Goal: Task Accomplishment & Management: Use online tool/utility

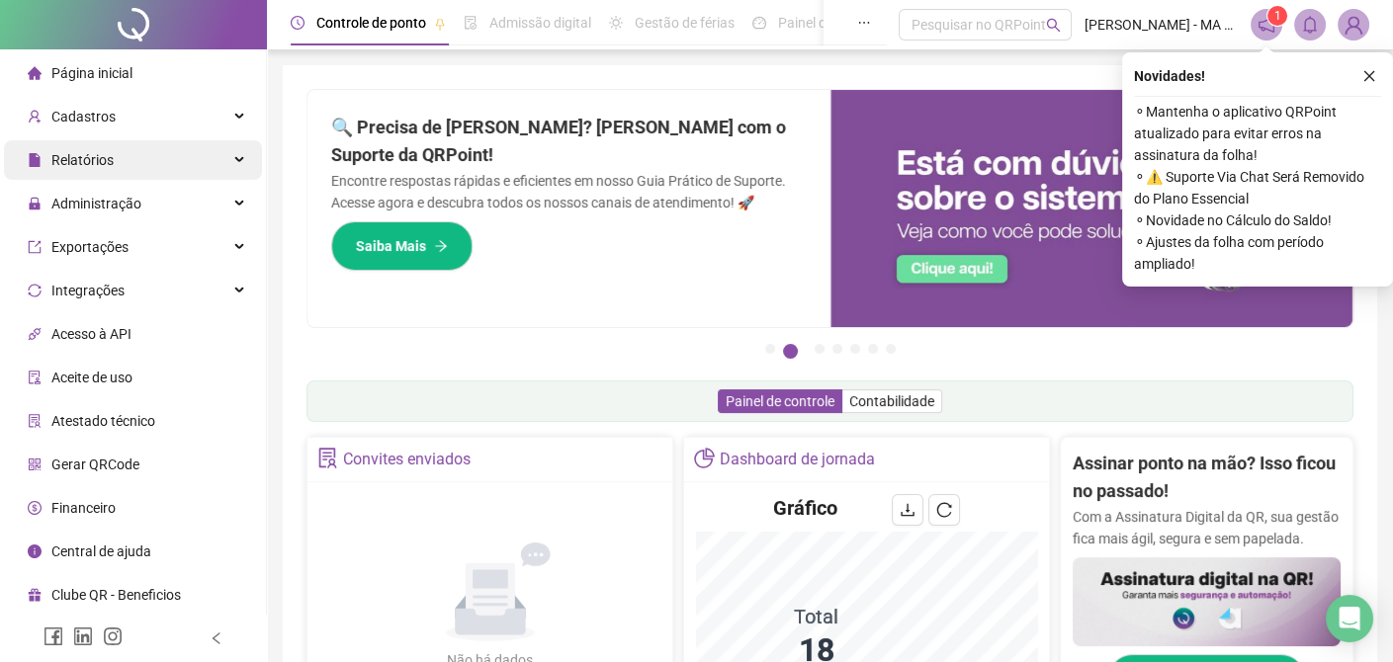
click at [114, 159] on div "Relatórios" at bounding box center [133, 160] width 258 height 40
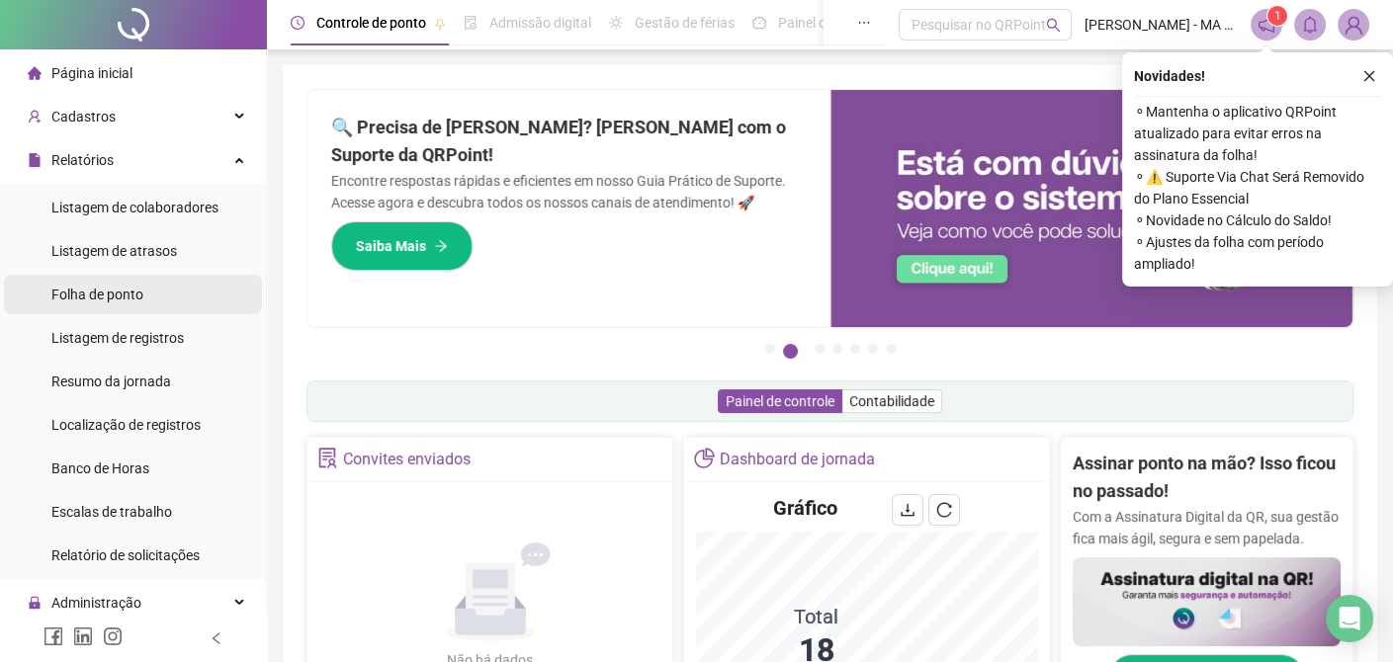
click at [137, 297] on span "Folha de ponto" at bounding box center [97, 295] width 92 height 16
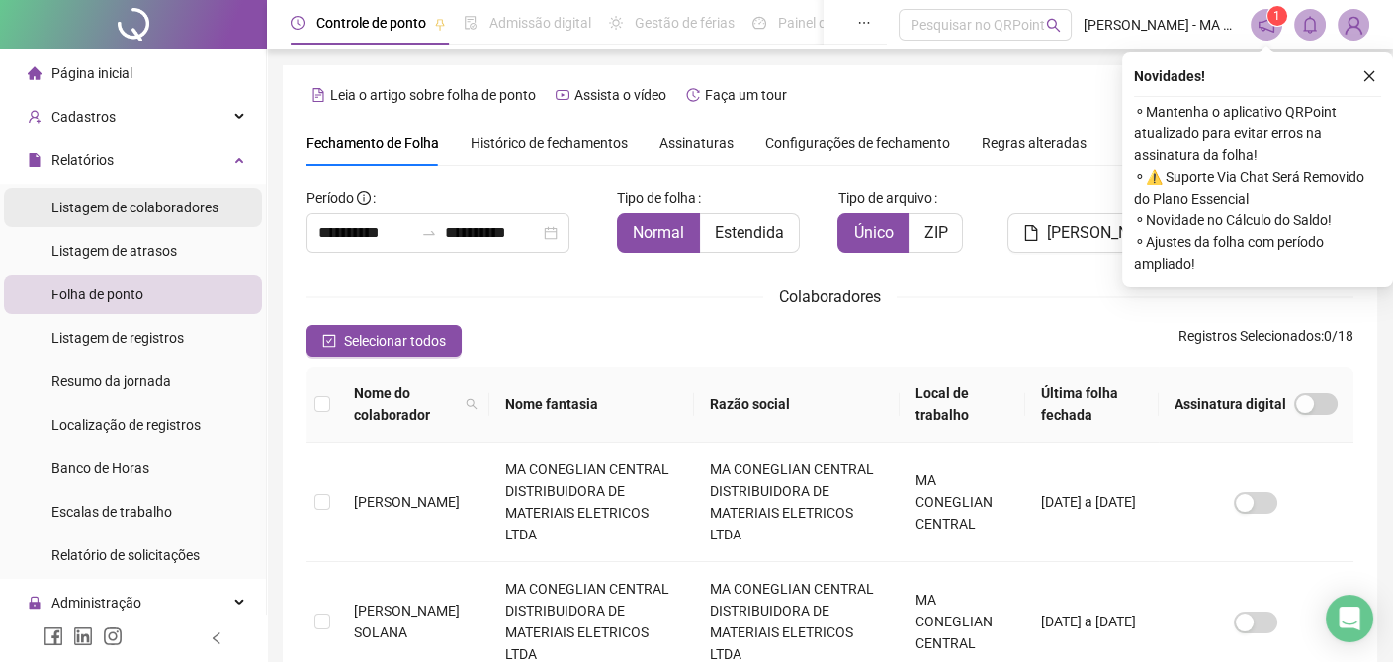
scroll to position [73, 0]
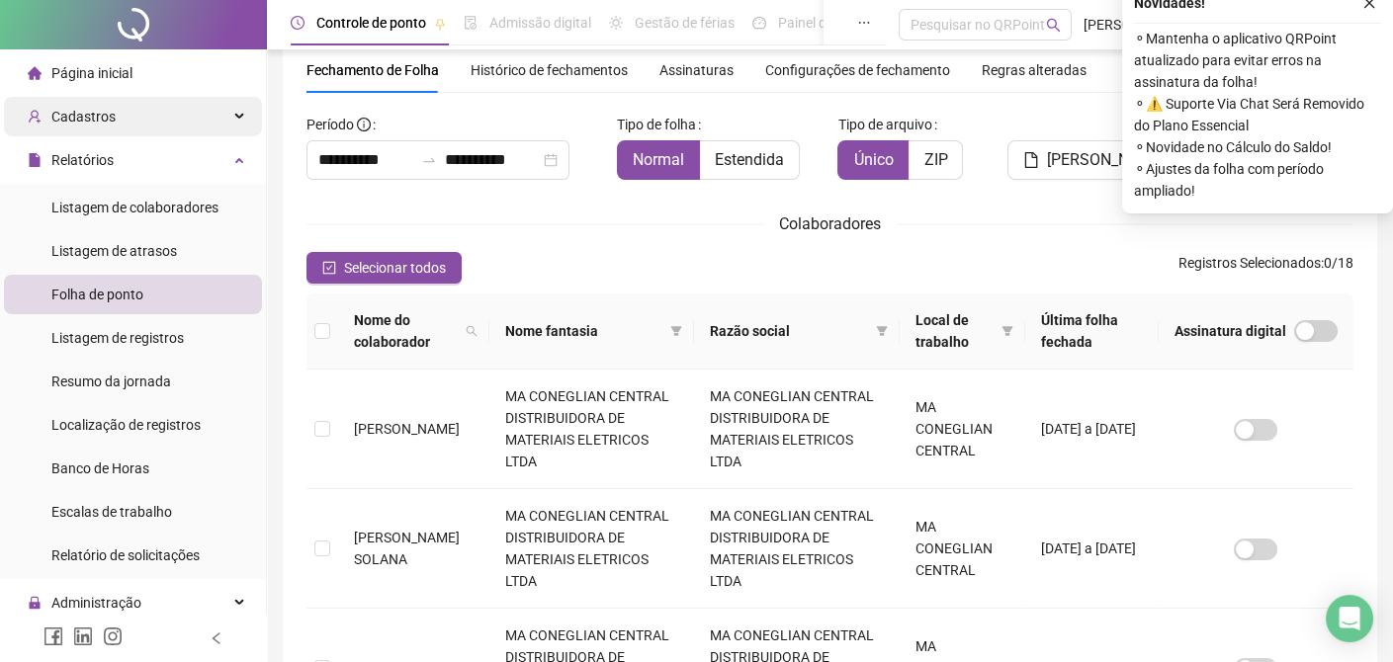
click at [121, 117] on div "Cadastros" at bounding box center [133, 117] width 258 height 40
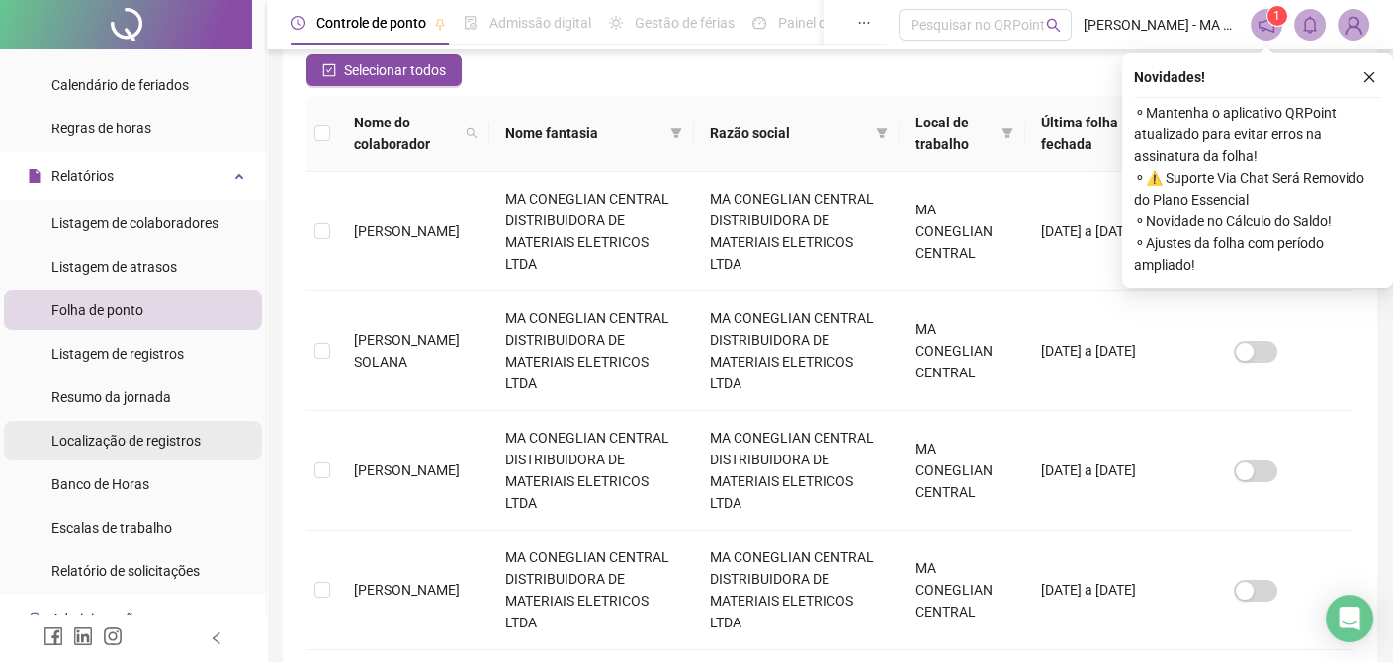
scroll to position [395, 0]
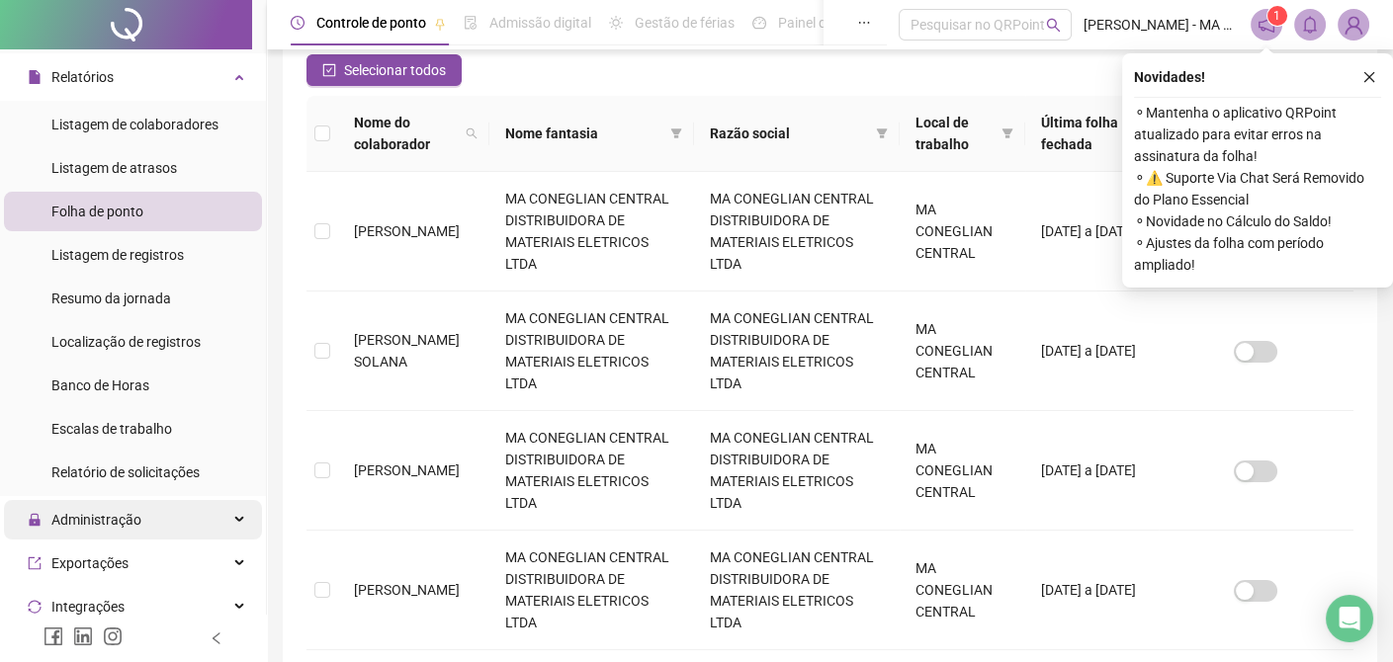
click at [110, 523] on span "Administração" at bounding box center [96, 520] width 90 height 16
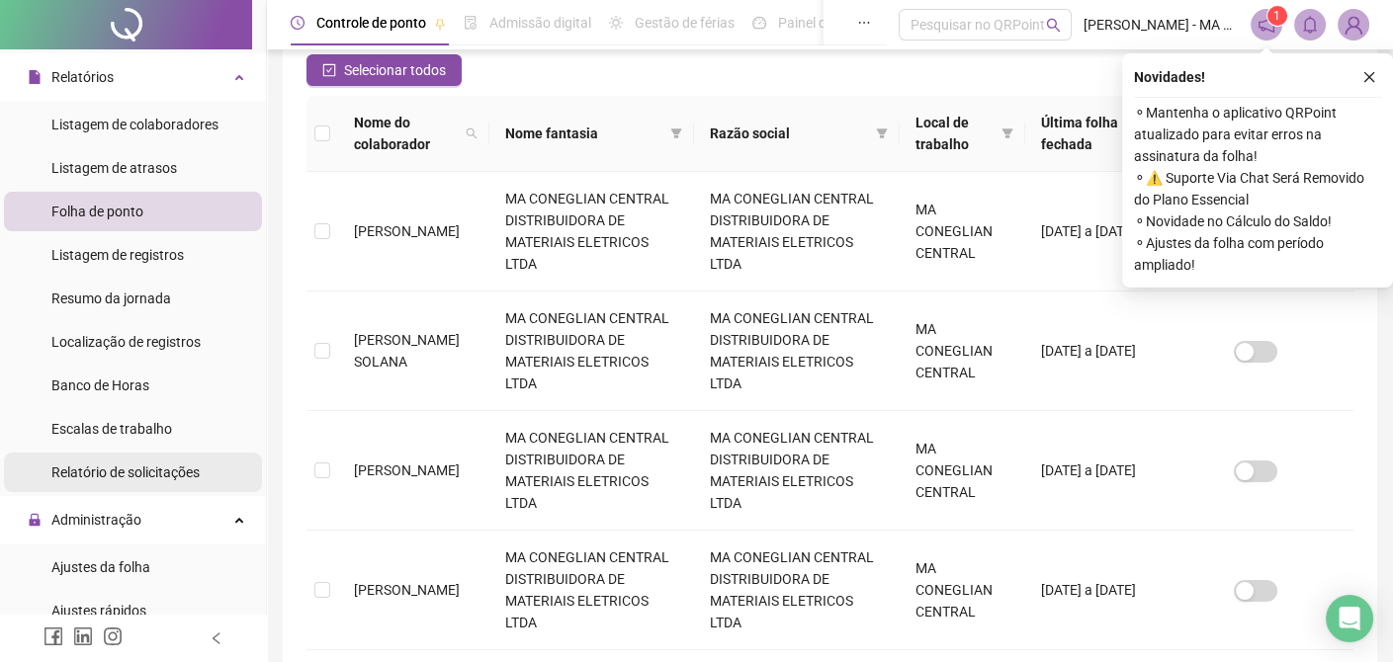
scroll to position [593, 0]
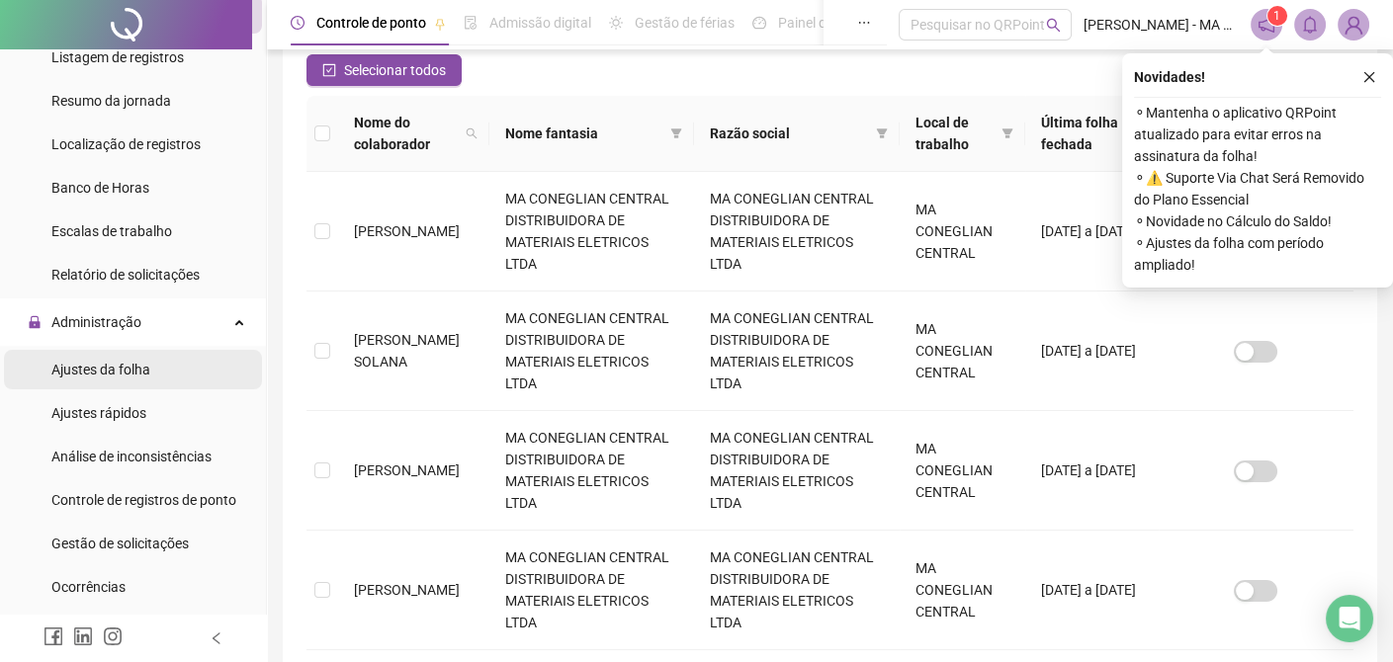
click at [135, 368] on span "Ajustes da folha" at bounding box center [100, 370] width 99 height 16
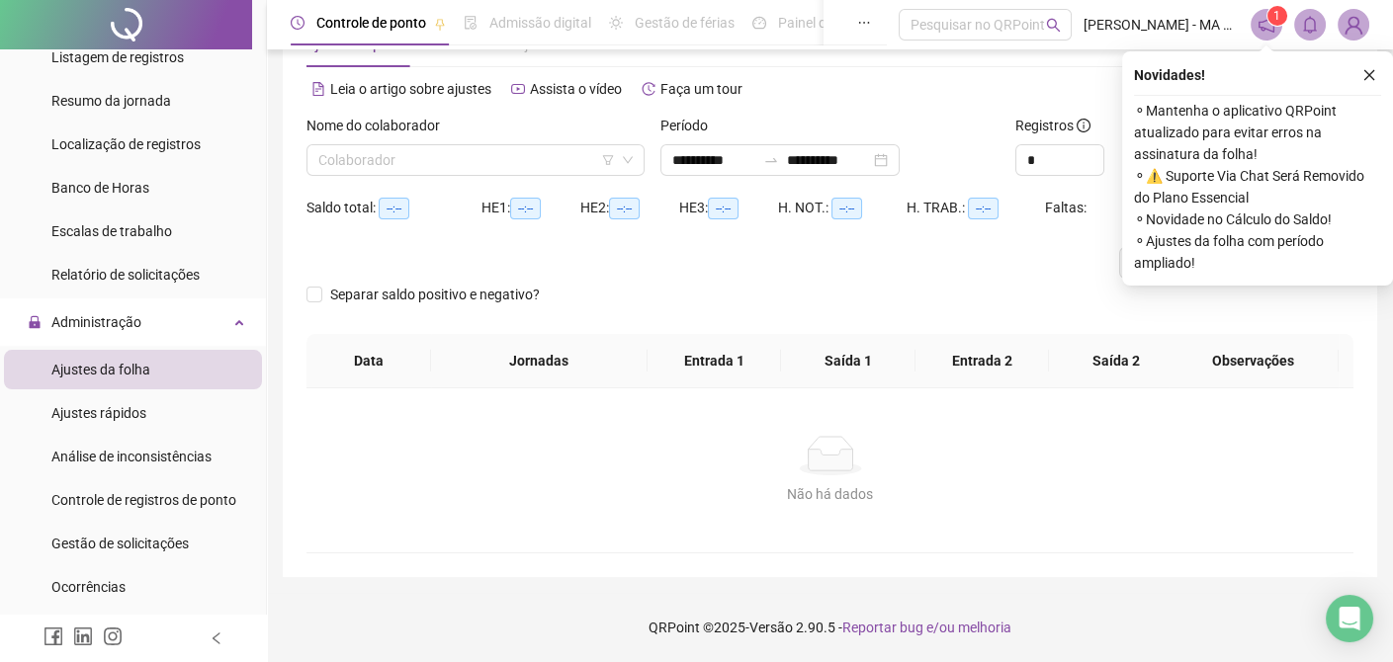
scroll to position [66, 0]
type input "**********"
click at [477, 158] on input "search" at bounding box center [466, 161] width 297 height 30
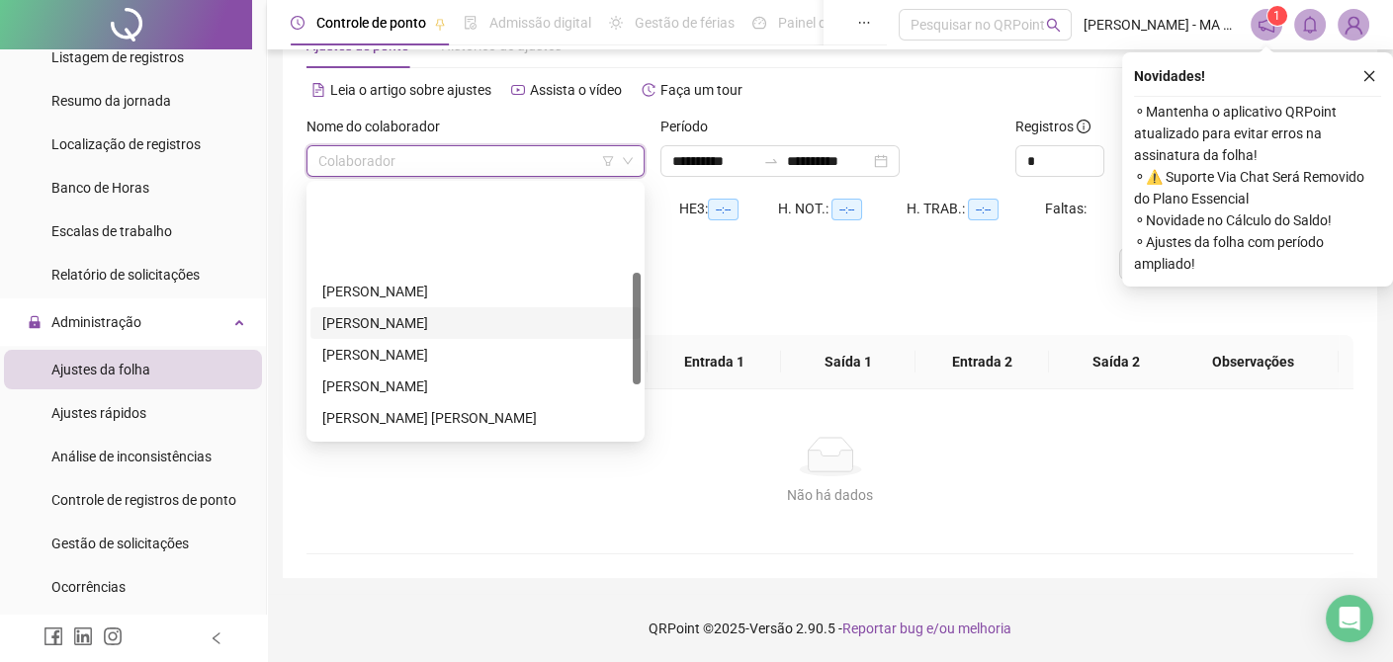
scroll to position [198, 0]
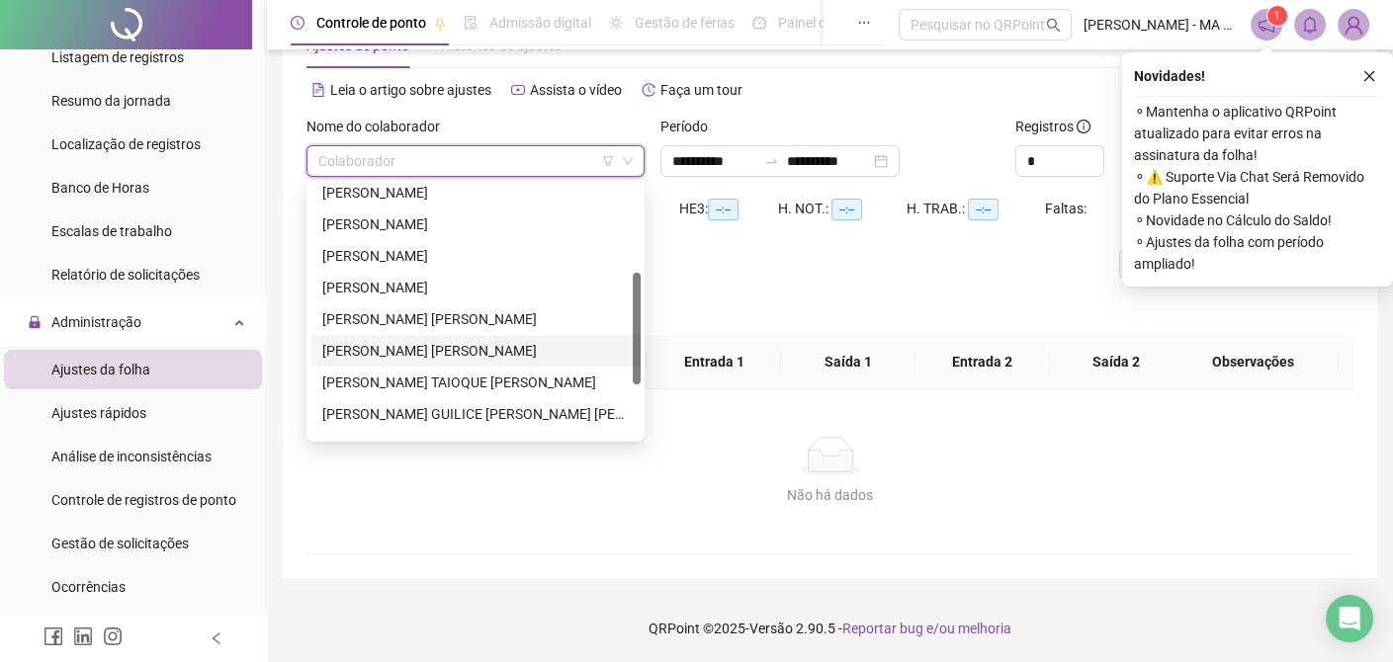
click at [392, 364] on div "[PERSON_NAME] [PERSON_NAME]" at bounding box center [475, 351] width 330 height 32
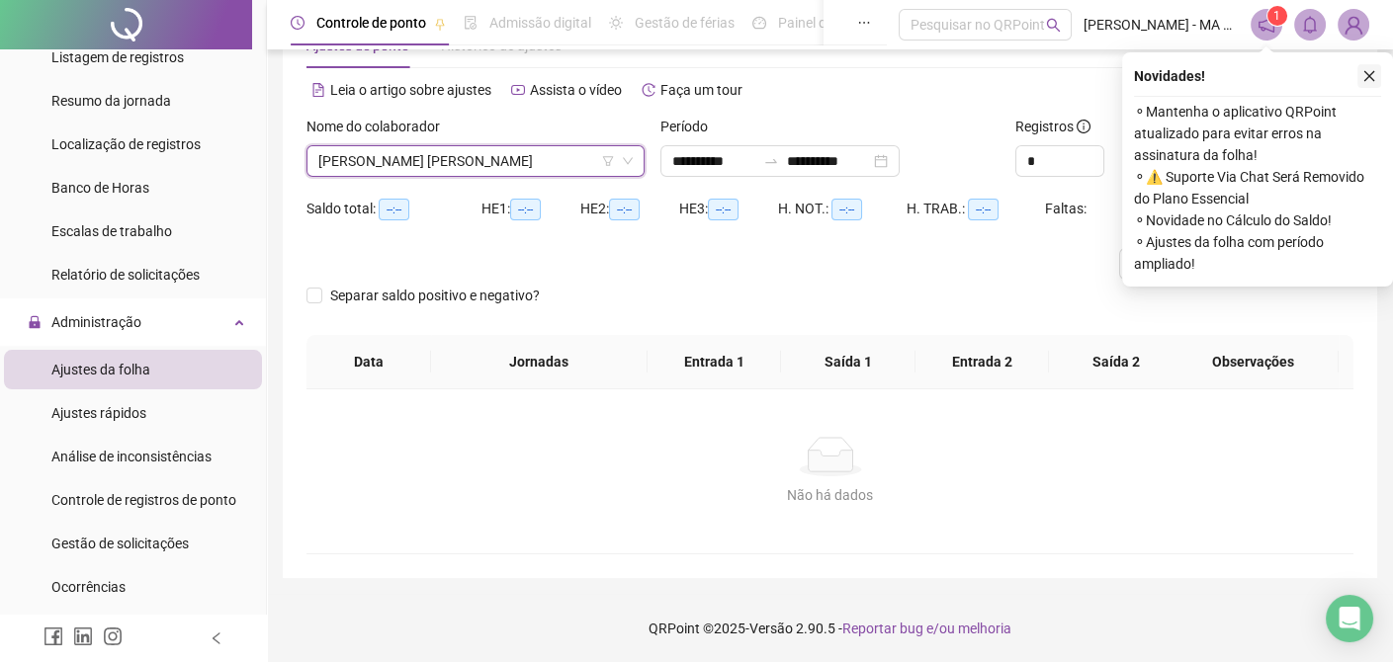
click at [1367, 77] on icon "close" at bounding box center [1369, 76] width 14 height 14
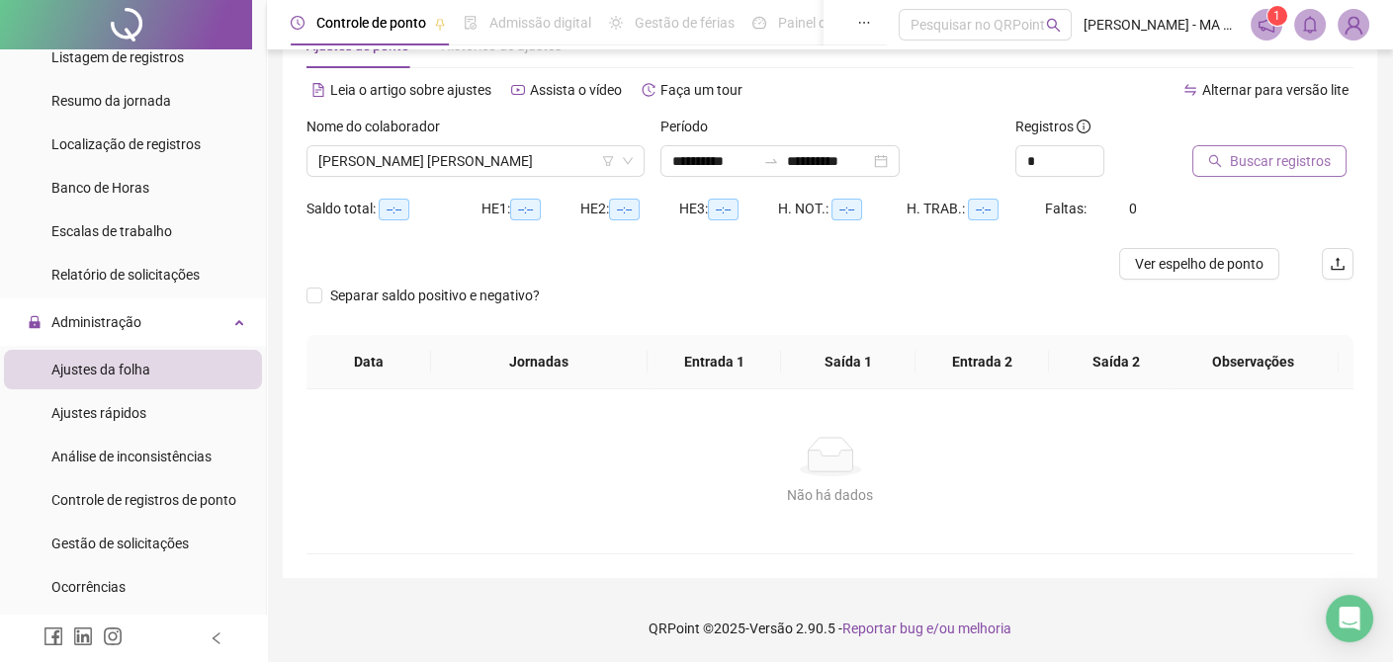
click at [1256, 161] on span "Buscar registros" at bounding box center [1280, 161] width 101 height 22
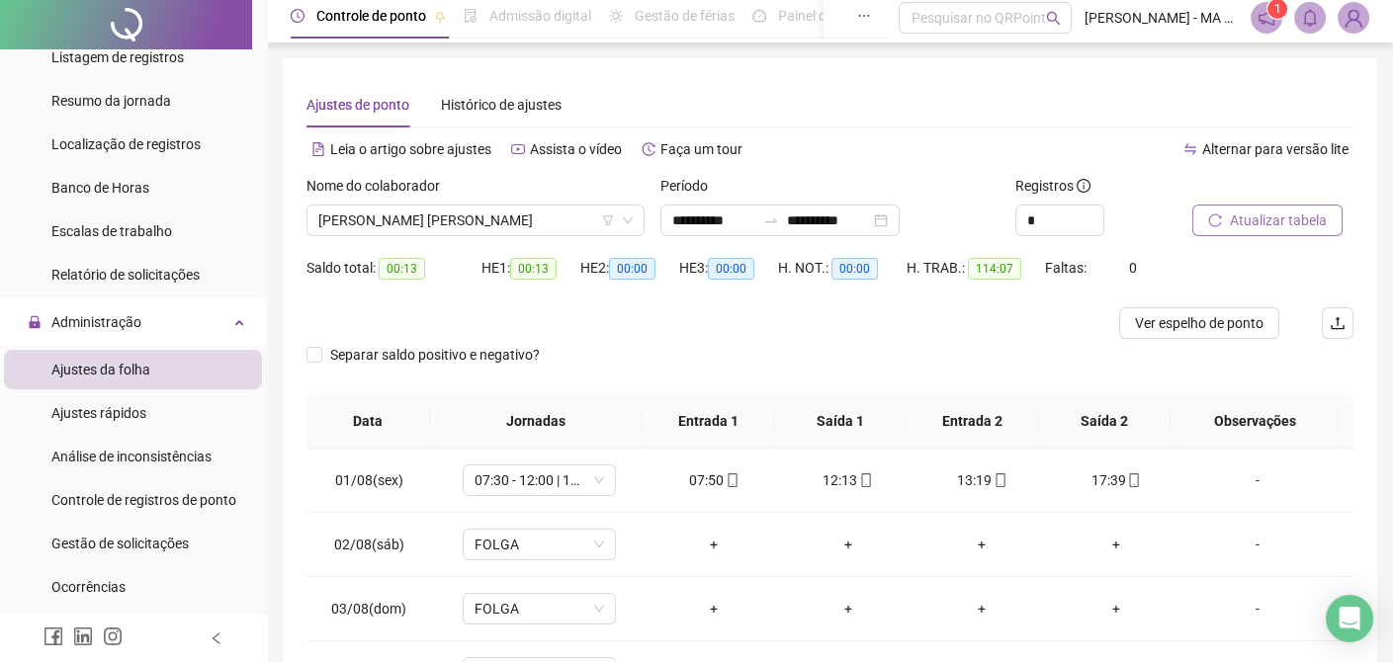
scroll to position [0, 0]
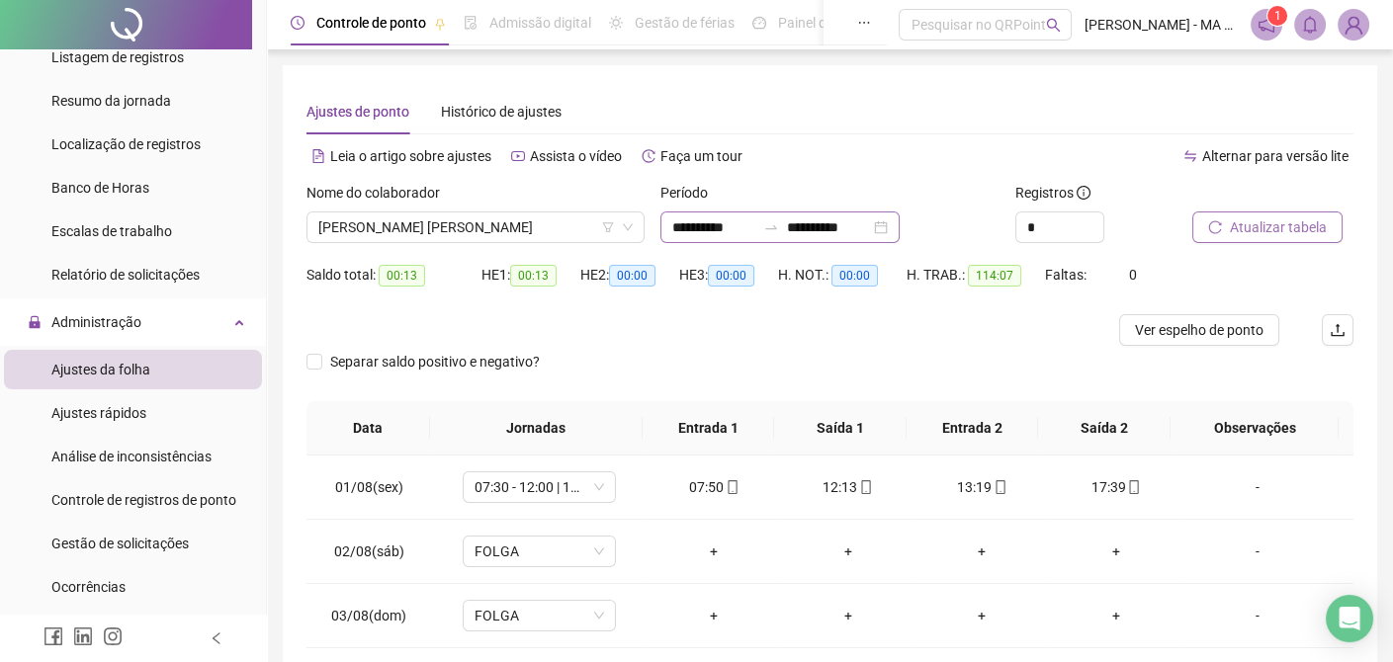
click at [787, 224] on div at bounding box center [771, 227] width 32 height 16
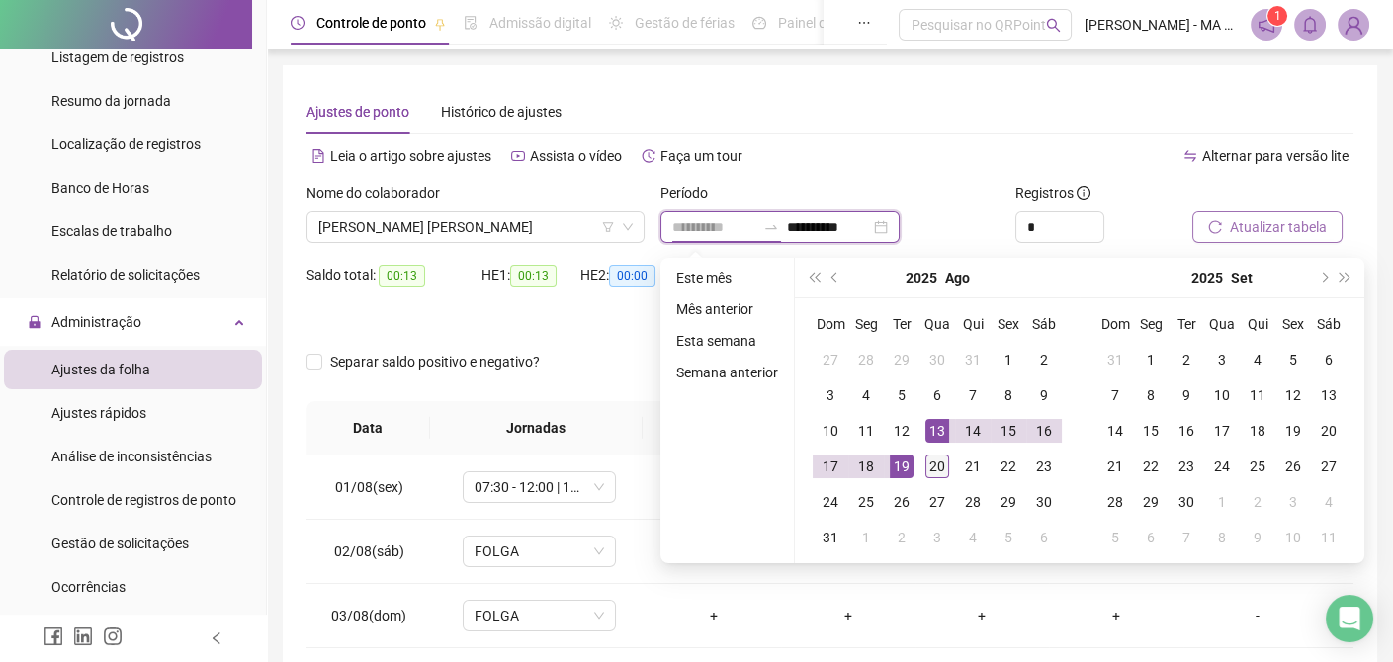
type input "**********"
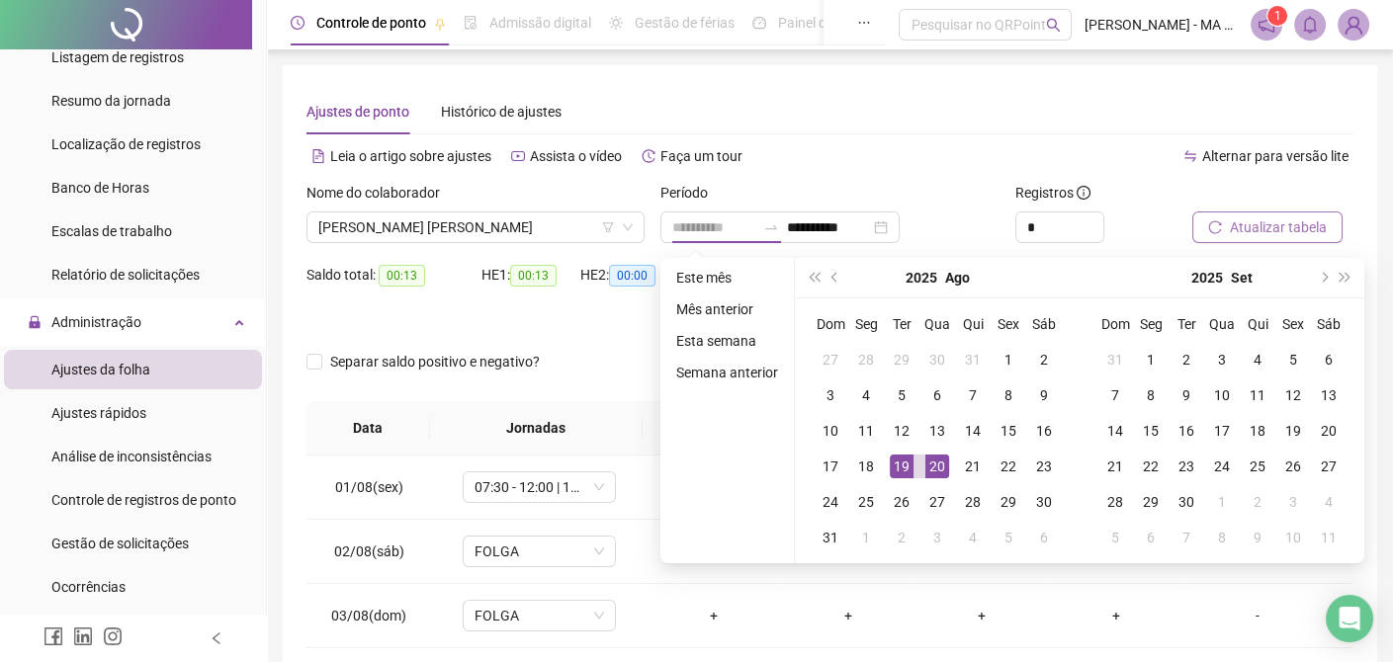
click at [931, 465] on div "20" at bounding box center [937, 467] width 24 height 24
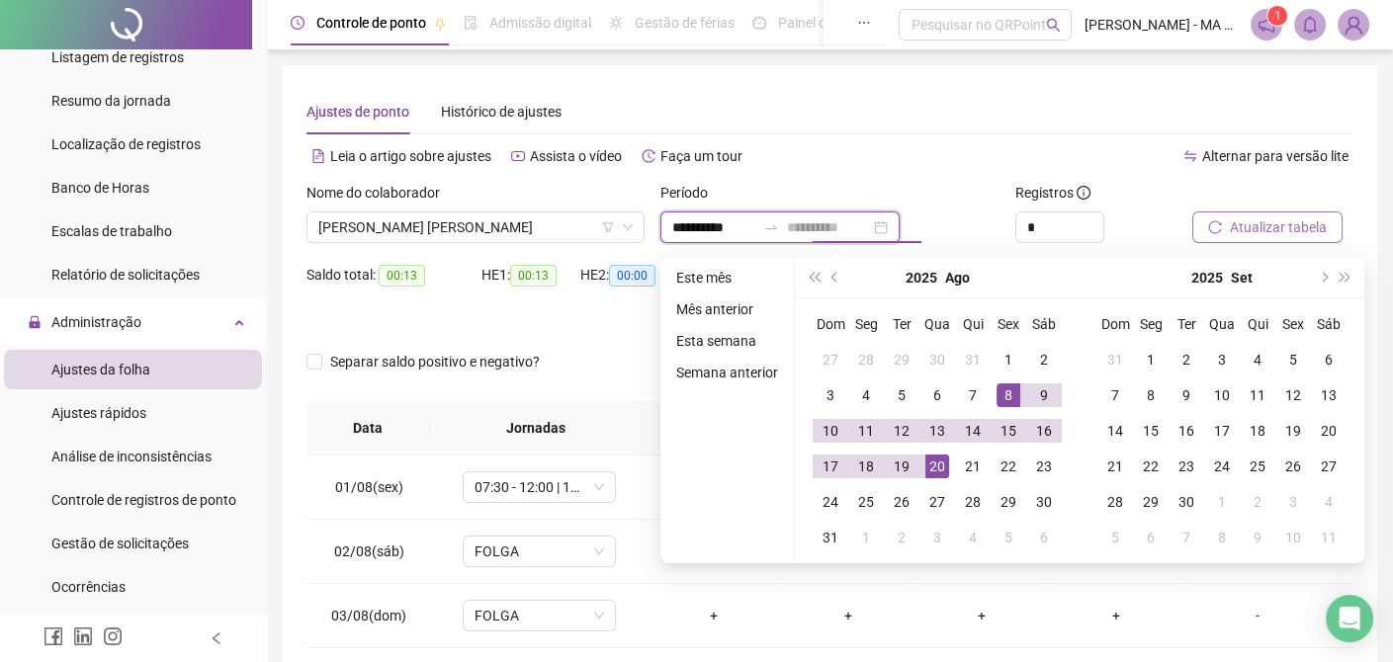
type input "**********"
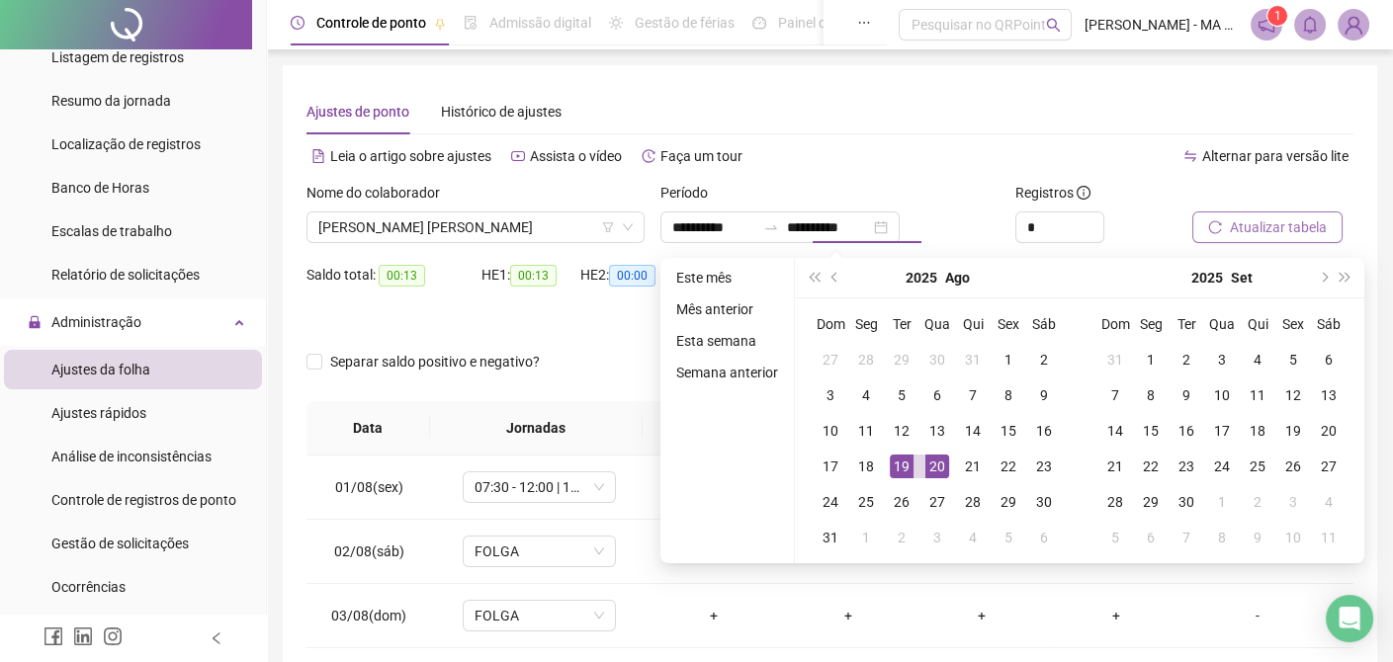
type input "**********"
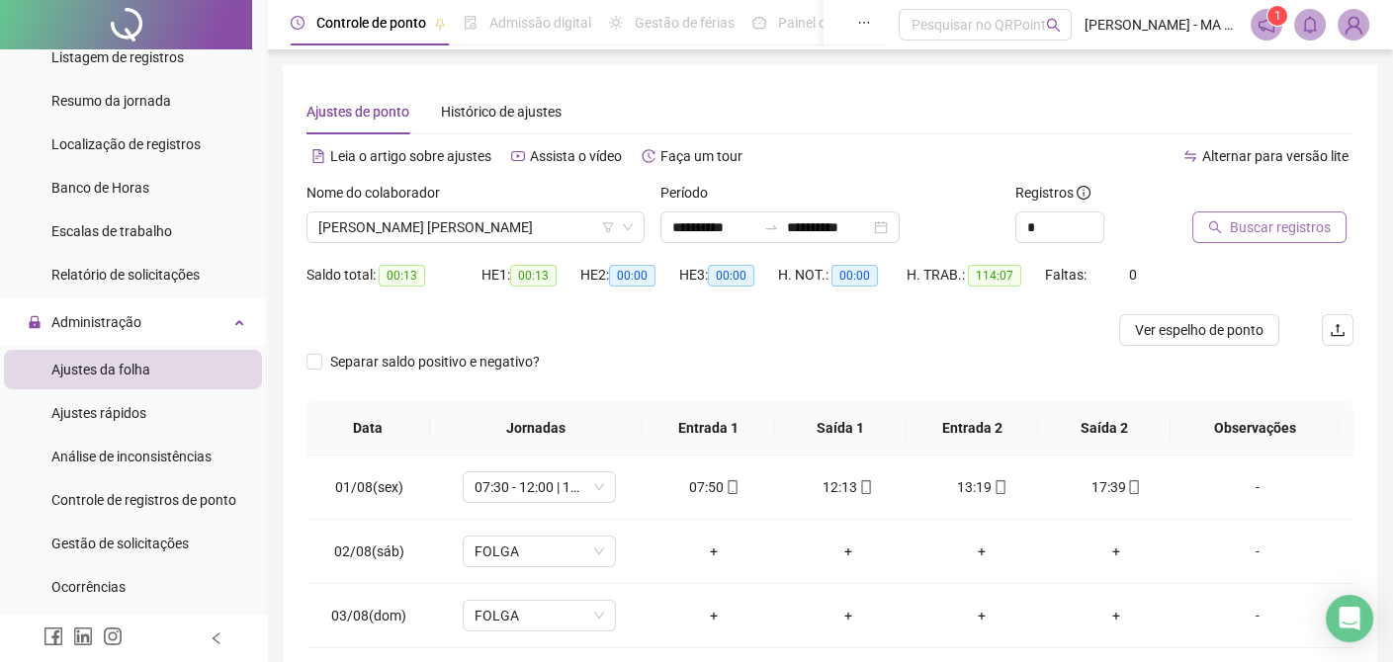
click at [1240, 225] on span "Buscar registros" at bounding box center [1280, 227] width 101 height 22
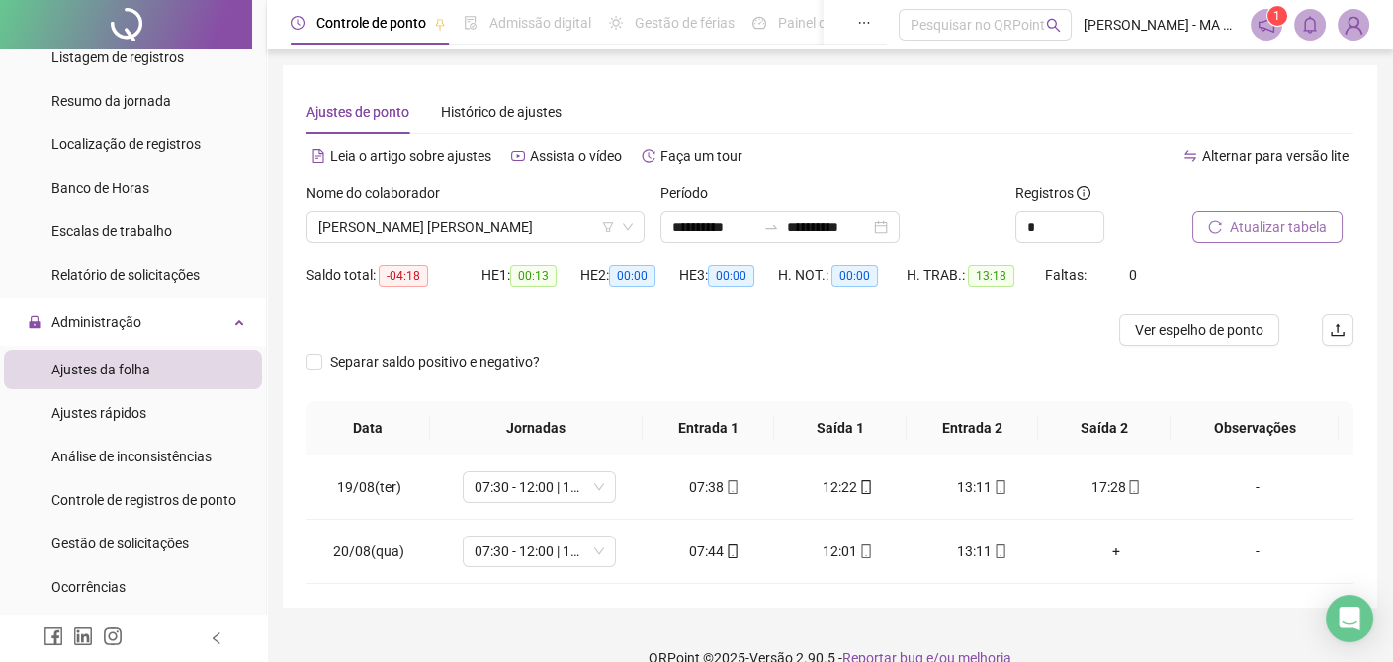
scroll to position [30, 0]
